Goal: Task Accomplishment & Management: Manage account settings

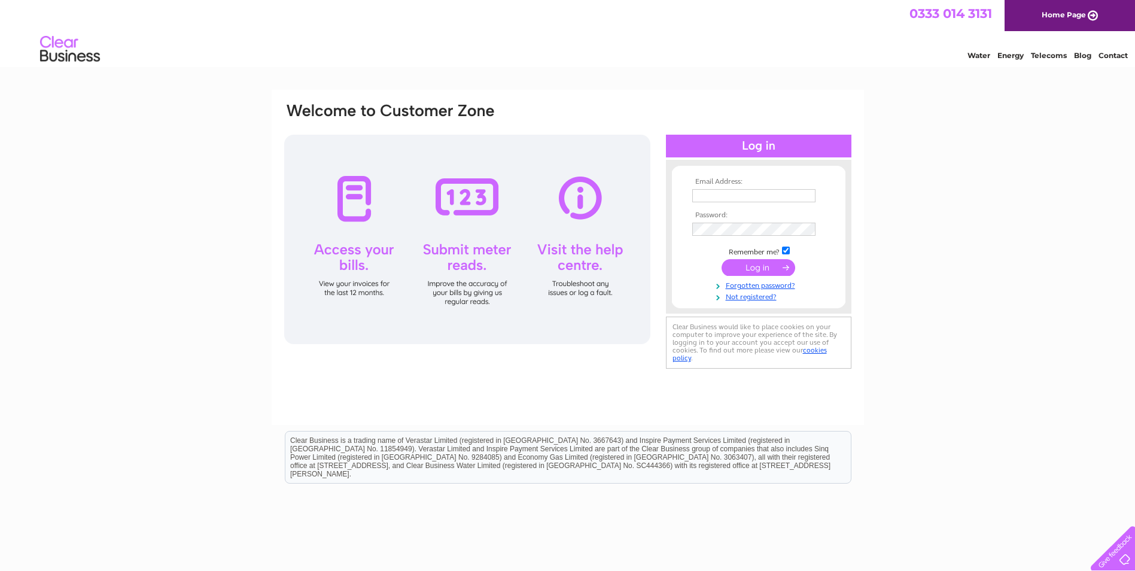
type input "marie.mcmillan@valochaber.org"
click at [757, 268] on input "submit" at bounding box center [758, 267] width 74 height 17
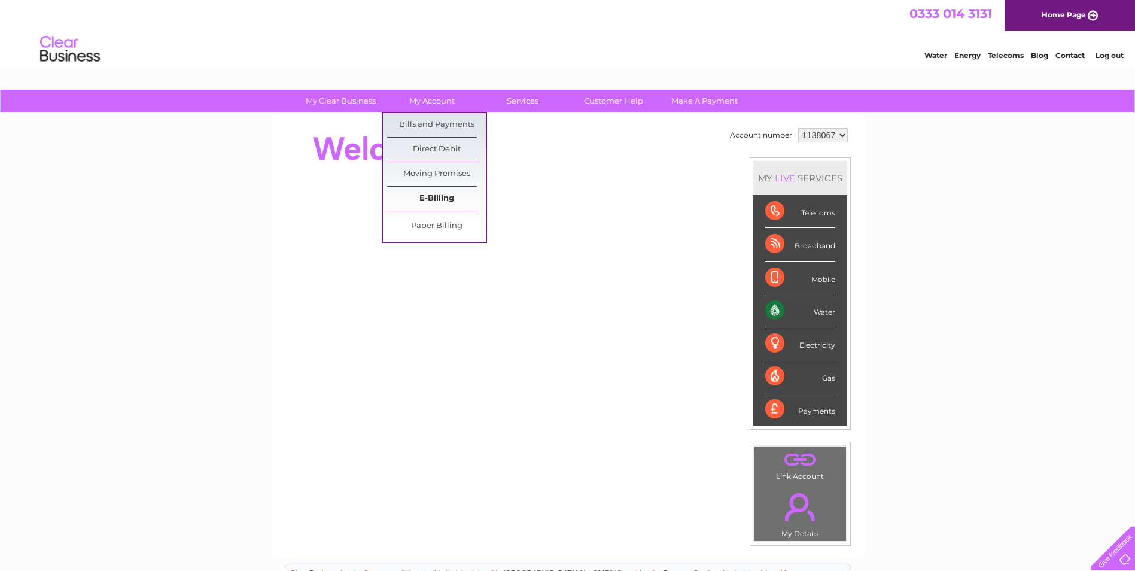
click at [422, 202] on link "E-Billing" at bounding box center [436, 199] width 99 height 24
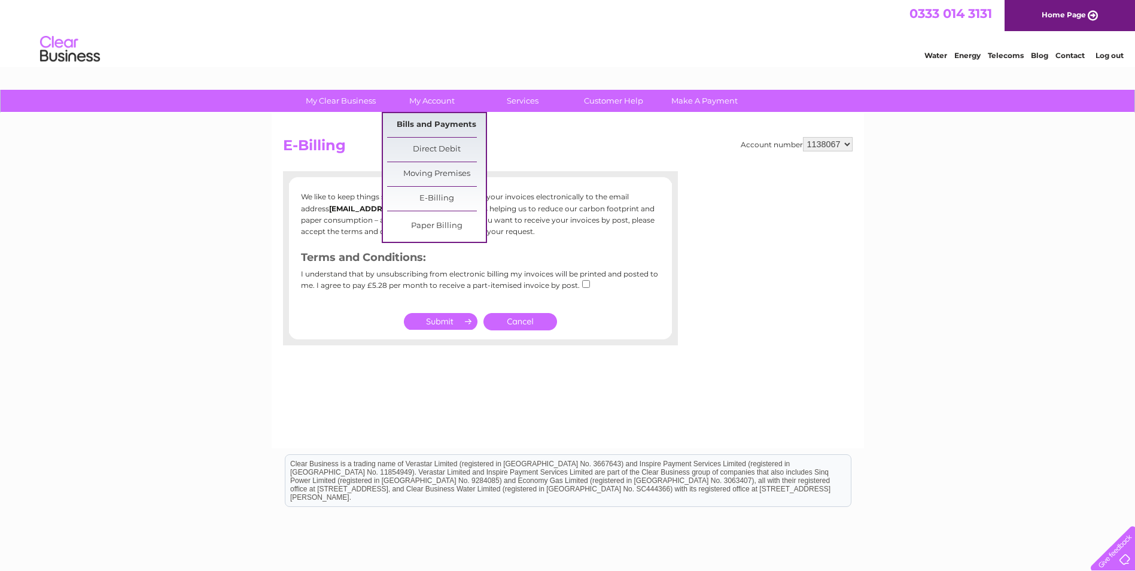
click at [437, 126] on link "Bills and Payments" at bounding box center [436, 125] width 99 height 24
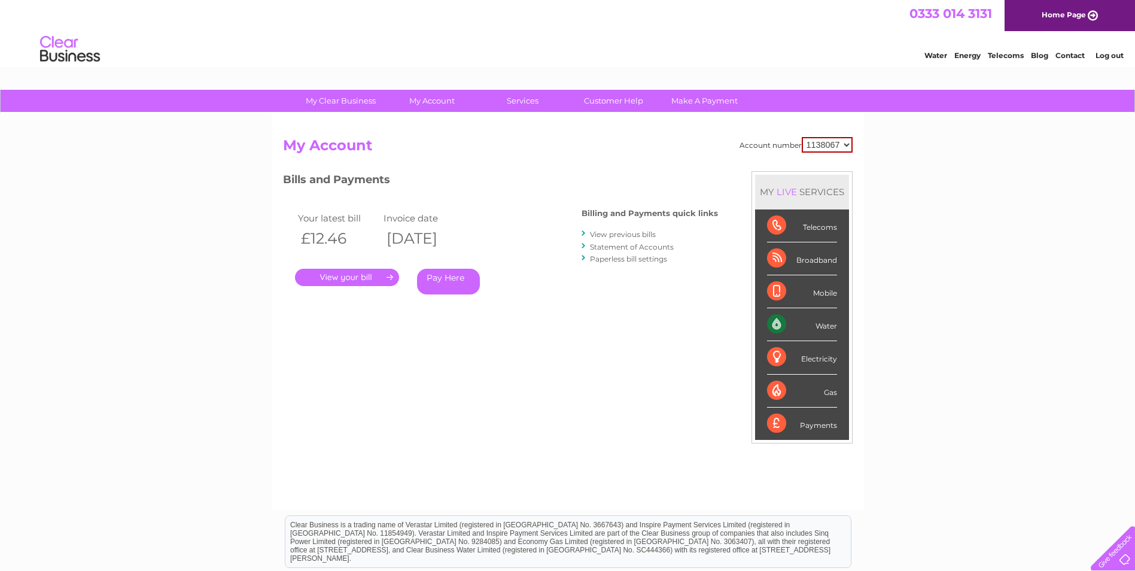
click at [349, 278] on link "." at bounding box center [347, 277] width 104 height 17
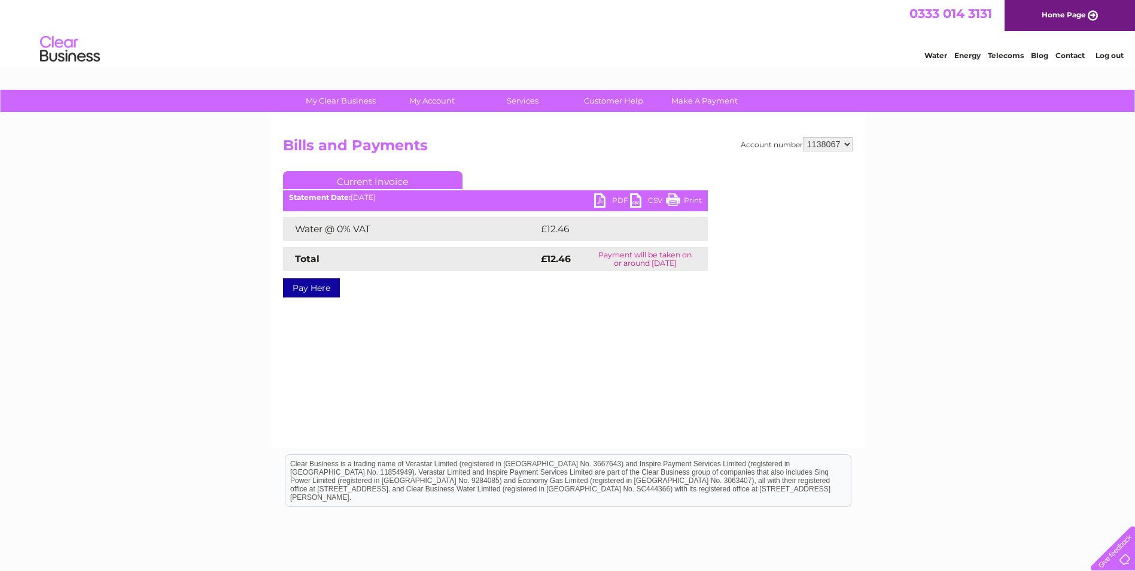
click at [612, 202] on link "PDF" at bounding box center [612, 201] width 36 height 17
